Goal: Check status: Check status

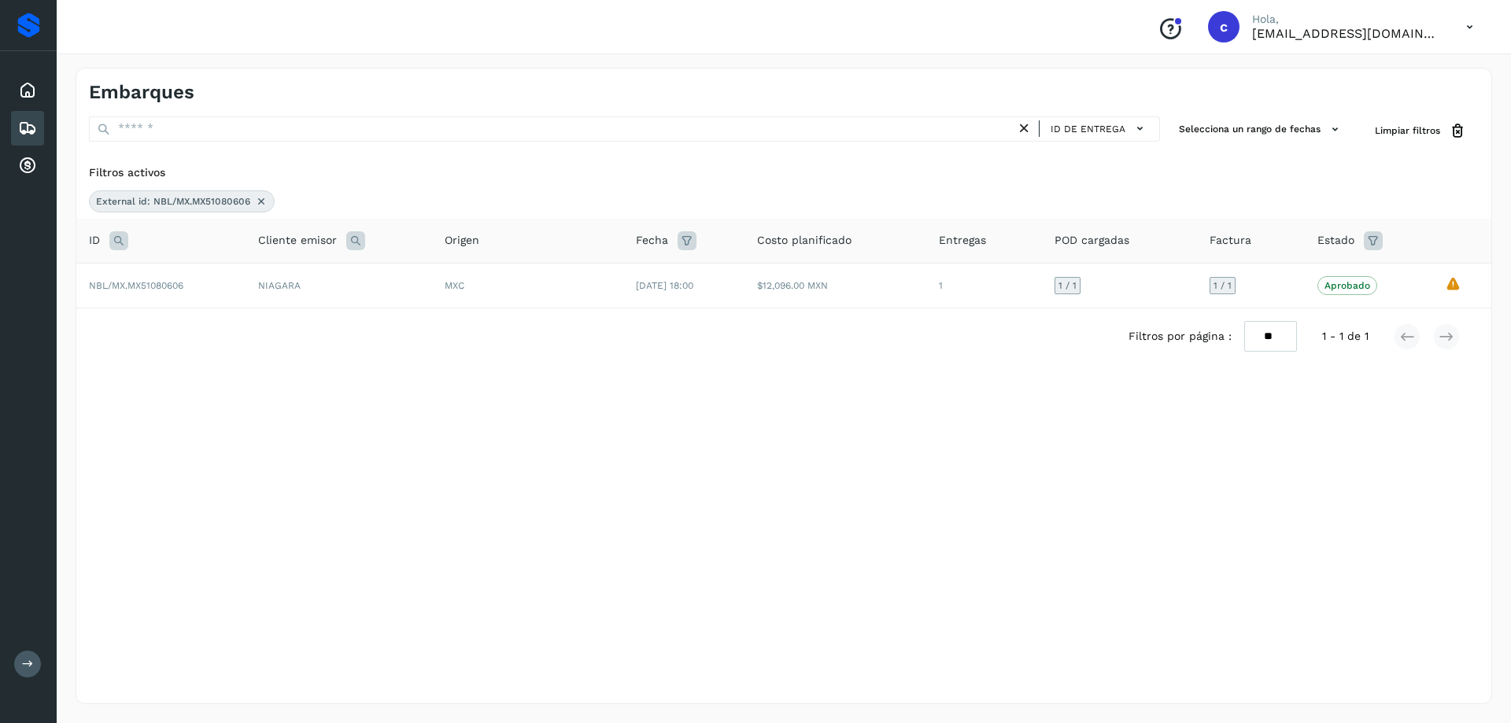
click at [17, 125] on div "Embarques" at bounding box center [27, 128] width 33 height 35
